Goal: Information Seeking & Learning: Learn about a topic

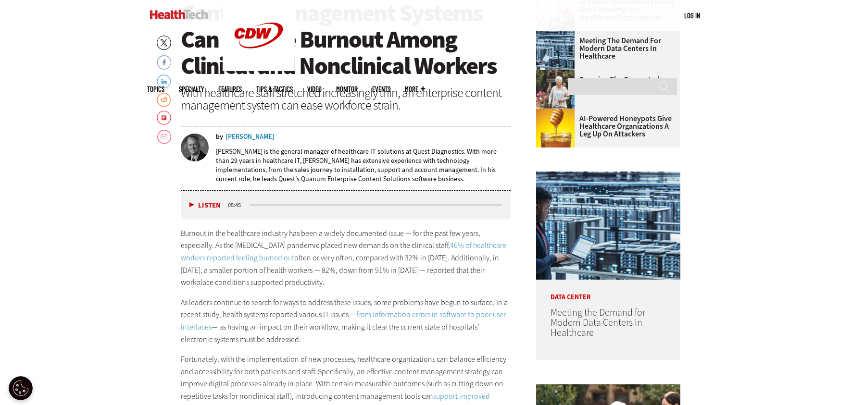
scroll to position [433, 0]
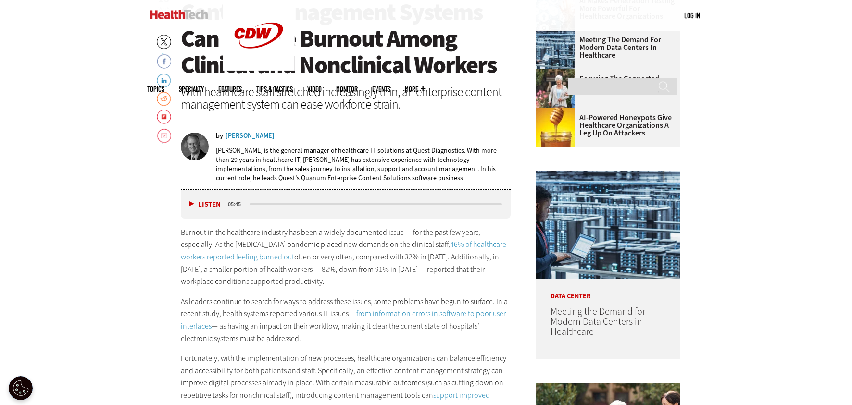
drag, startPoint x: 99, startPoint y: 278, endPoint x: 137, endPoint y: 289, distance: 39.1
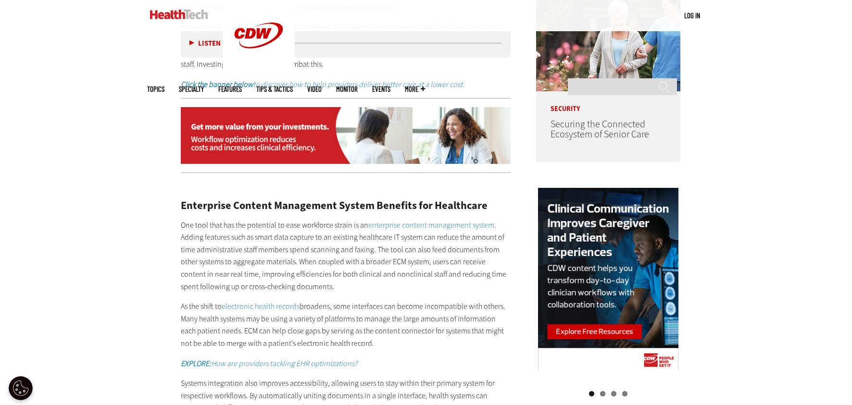
scroll to position [914, 0]
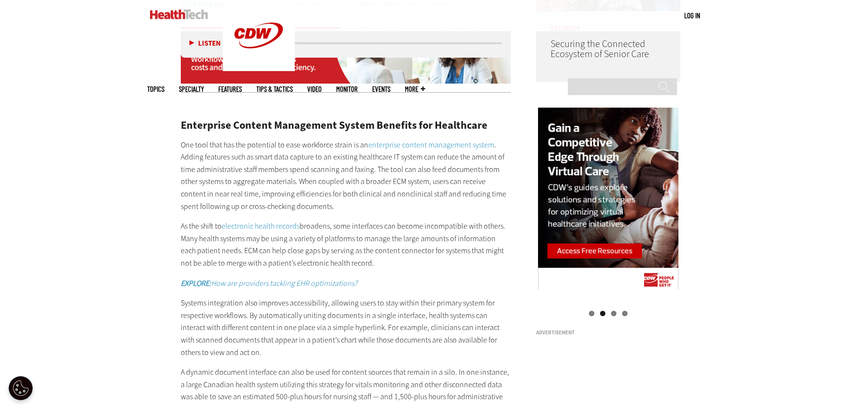
click at [63, 238] on div "Become an Insider Sign up [DATE] to receive premium content! Sign Up MENU Log i…" at bounding box center [426, 232] width 852 height 2293
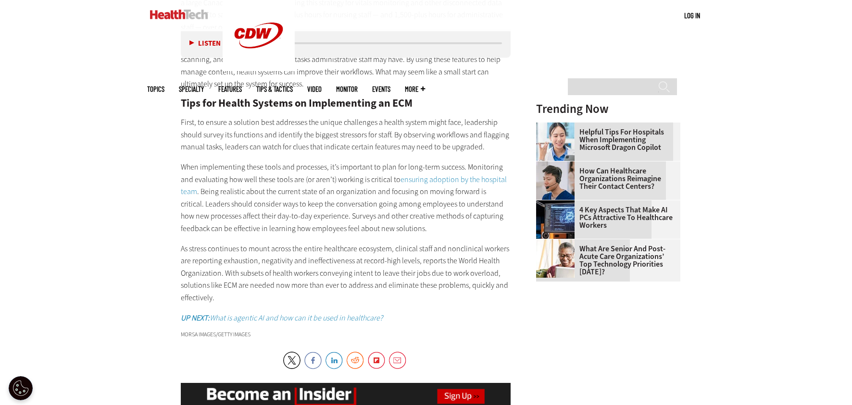
scroll to position [1298, 0]
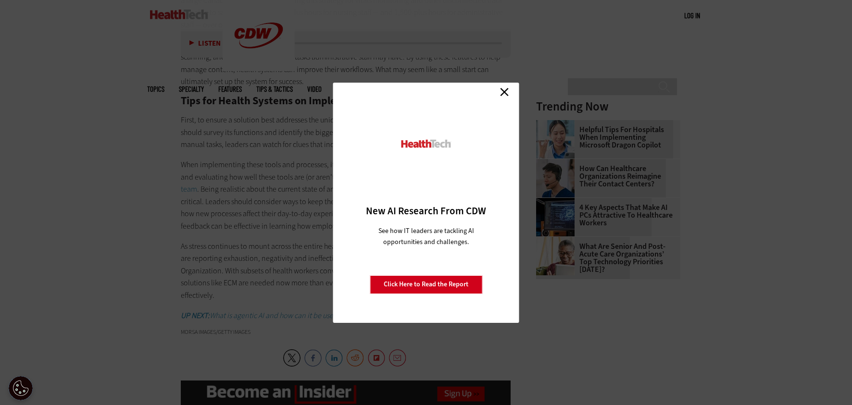
click at [502, 93] on link "Close" at bounding box center [504, 92] width 14 height 14
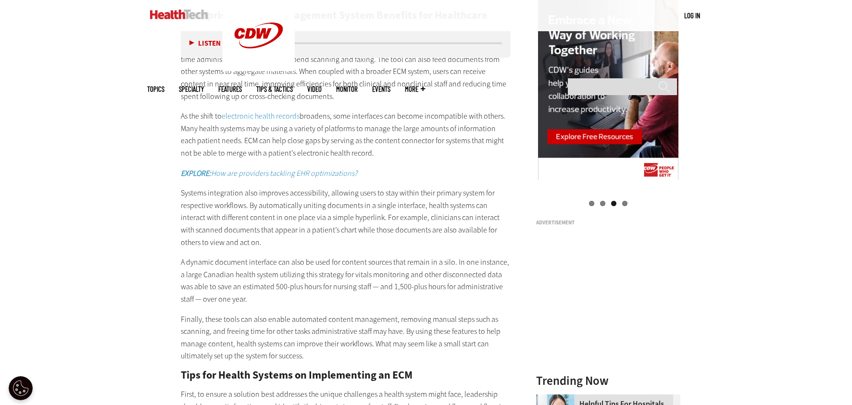
scroll to position [1010, 0]
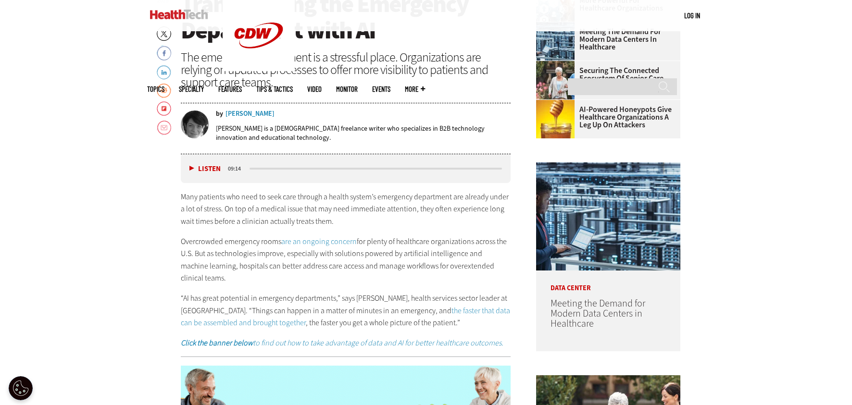
scroll to position [433, 0]
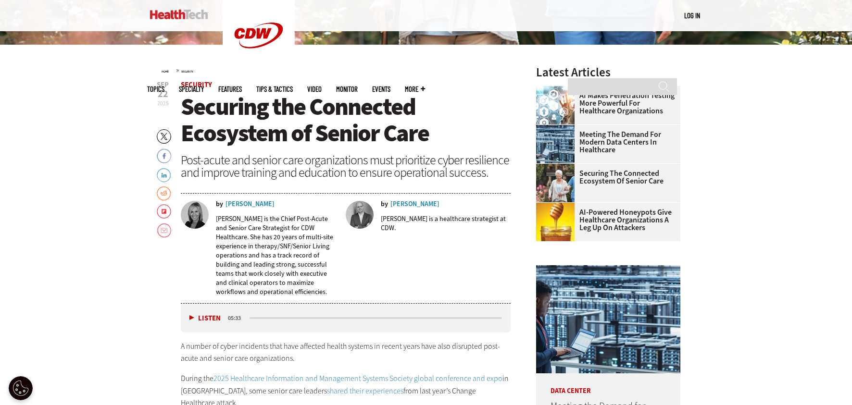
scroll to position [337, 0]
